Goal: Information Seeking & Learning: Learn about a topic

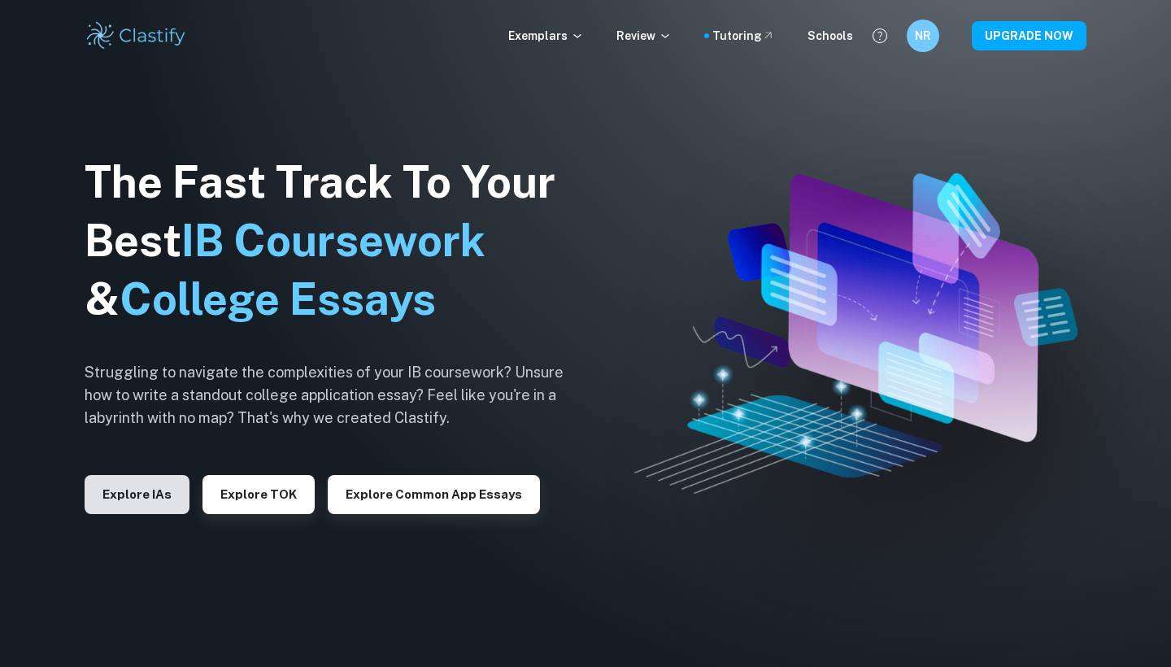
click at [142, 487] on button "Explore IAs" at bounding box center [137, 494] width 105 height 39
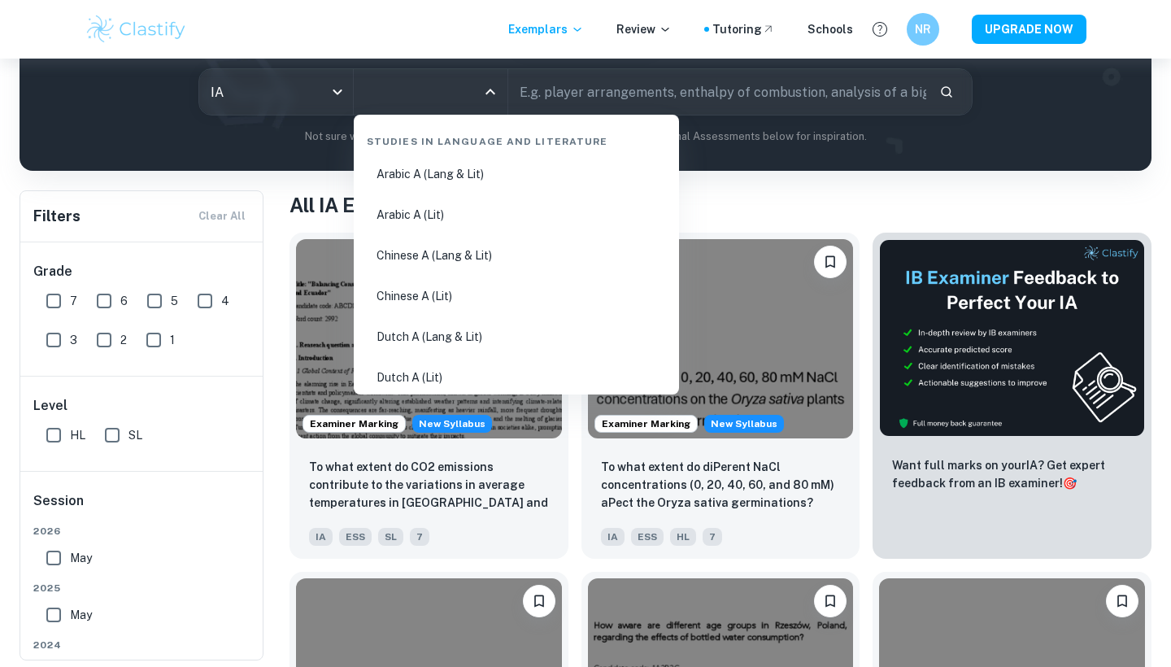
click at [429, 93] on input "All Subjects" at bounding box center [418, 91] width 115 height 31
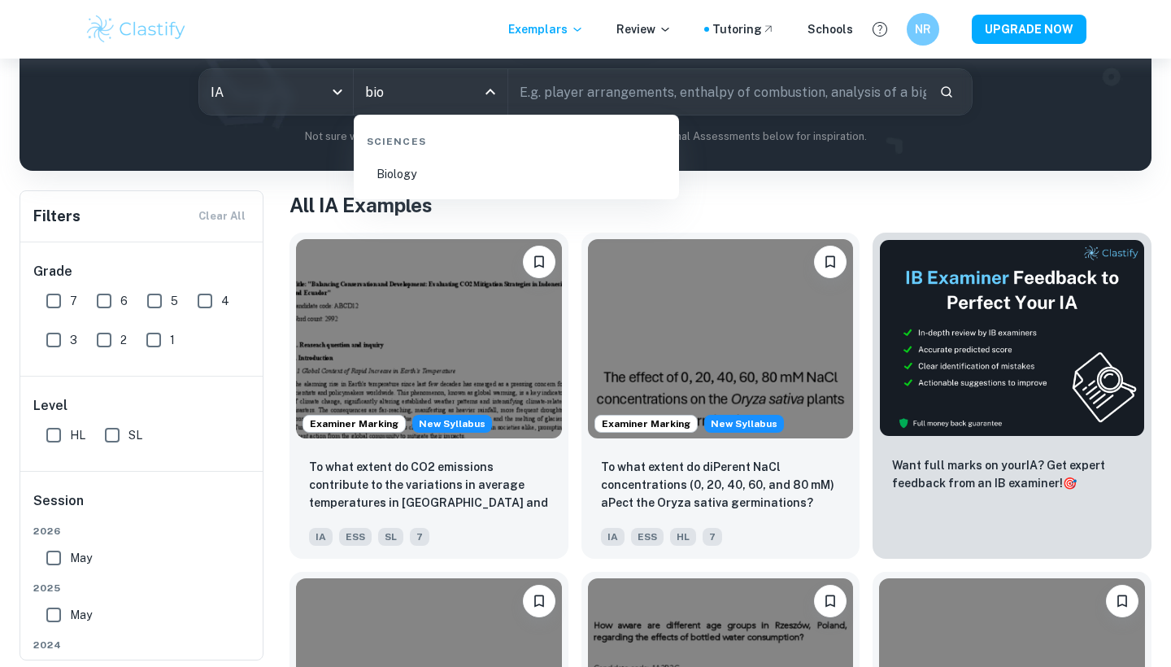
click at [450, 179] on li "Biology" at bounding box center [516, 173] width 312 height 37
type input "Biology"
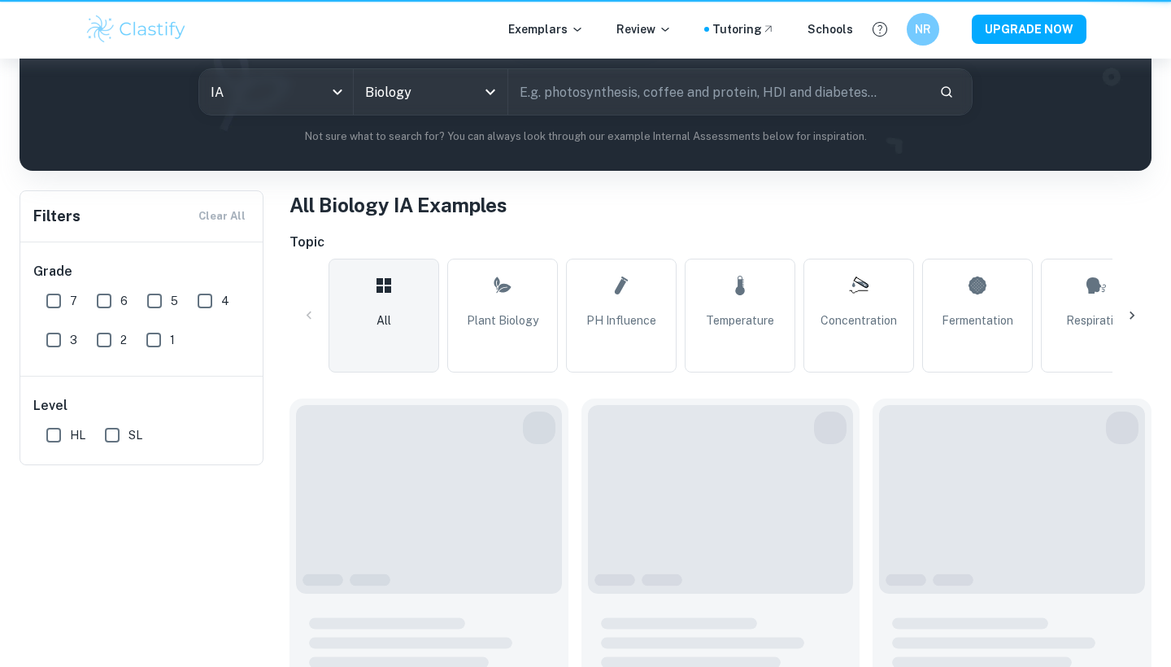
click at [47, 145] on div "IB Biology IA examples Type a search phrase to find the most relevant Biology I…" at bounding box center [586, 33] width 1106 height 223
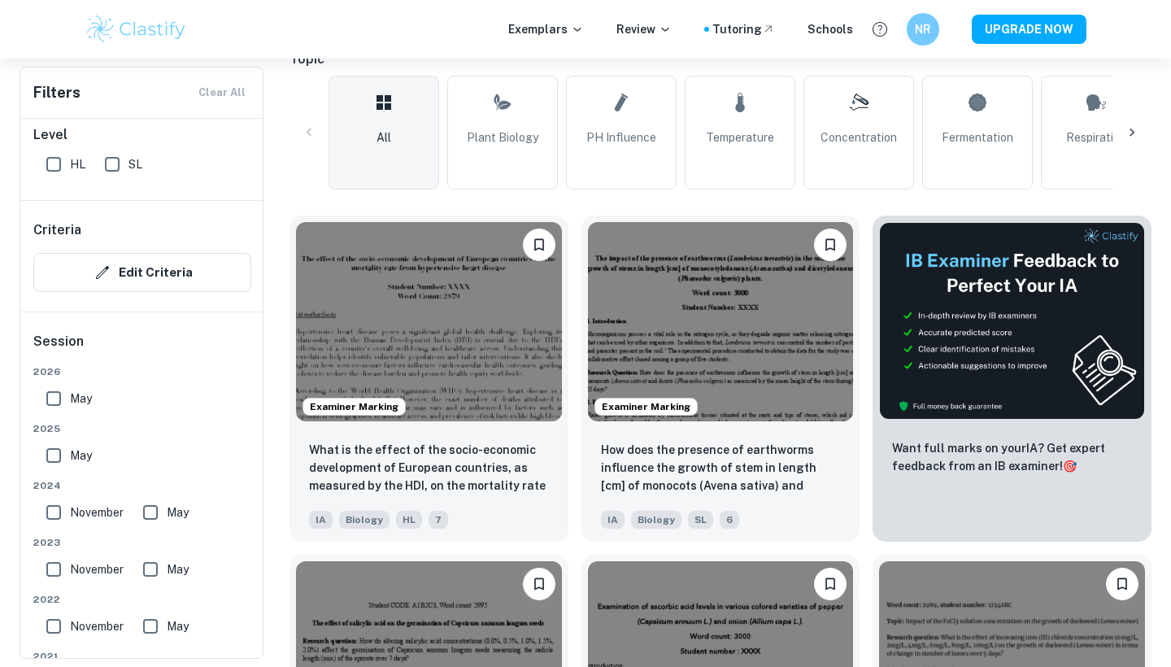
scroll to position [379, 0]
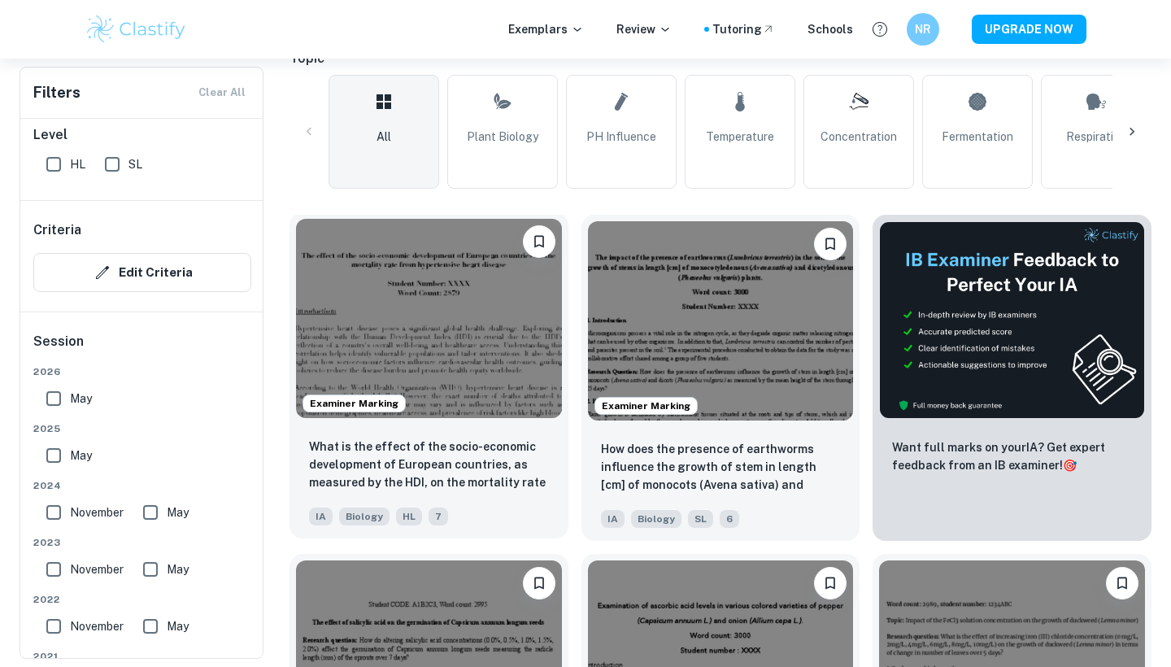
click at [458, 341] on img at bounding box center [429, 318] width 266 height 199
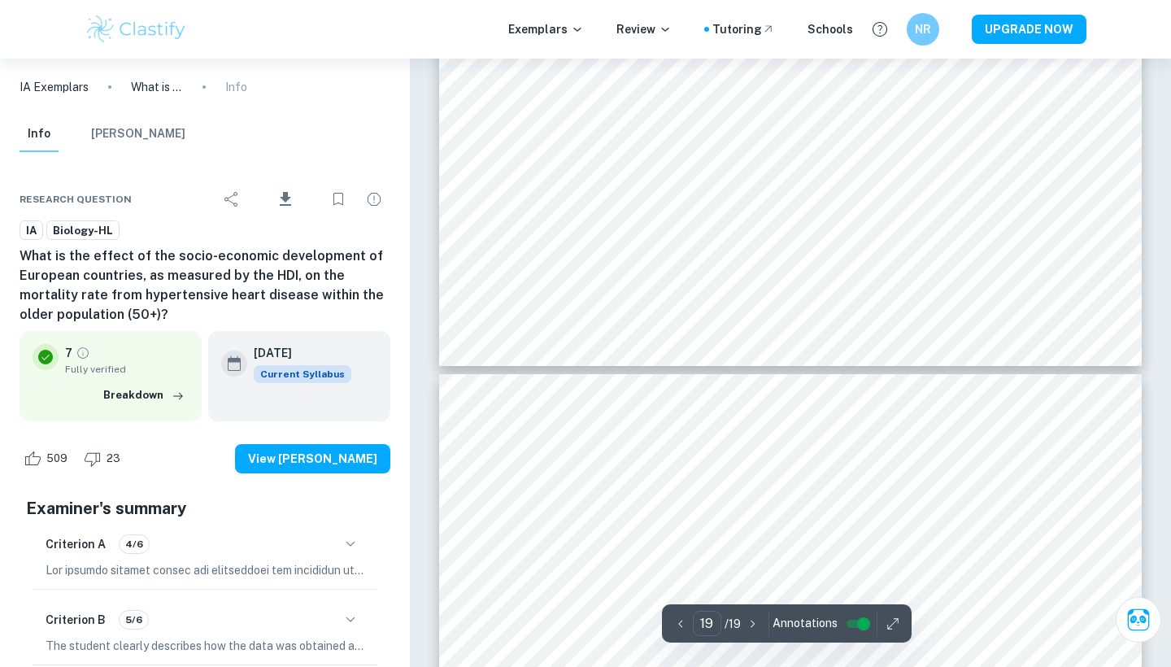
type input "18"
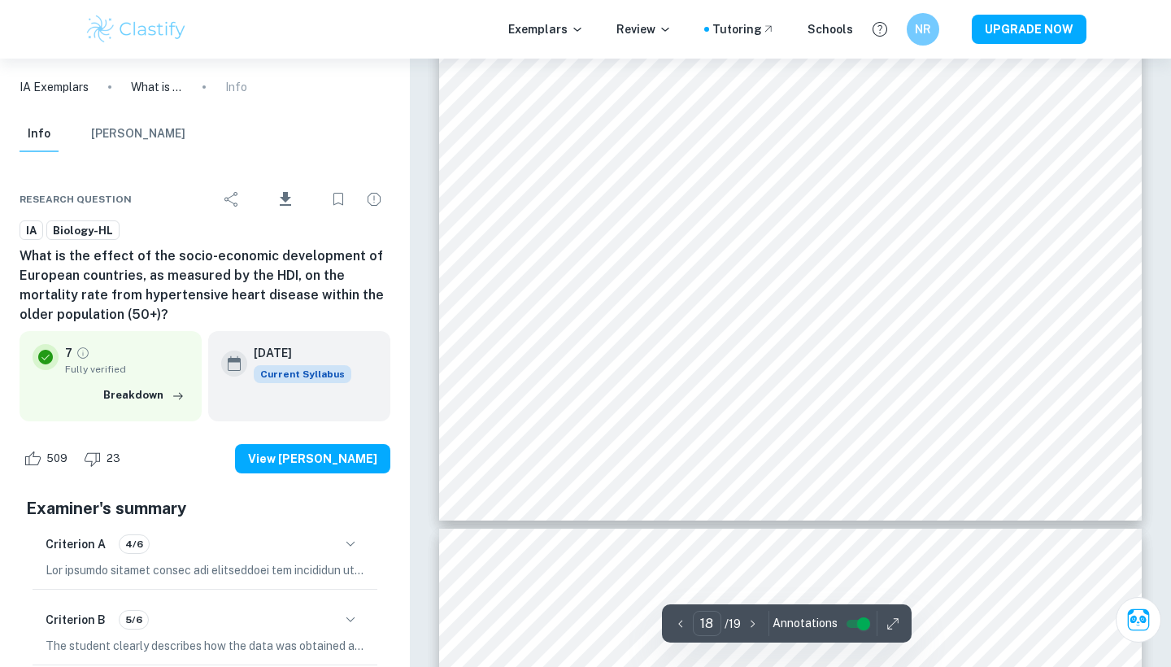
scroll to position [18024, 0]
